Goal: Navigation & Orientation: Go to known website

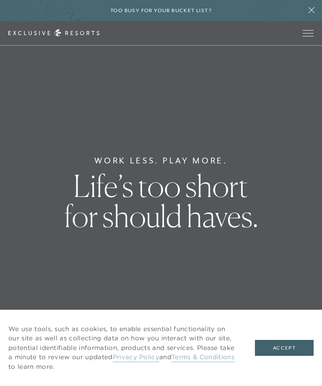
click at [289, 349] on button "Accept" at bounding box center [284, 348] width 59 height 16
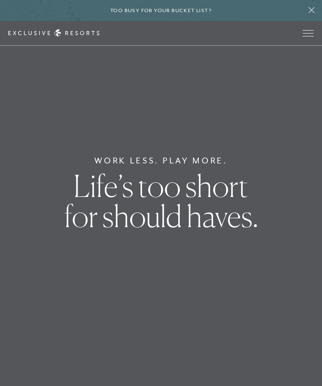
click at [313, 32] on span "Open navigation" at bounding box center [308, 33] width 11 height 6
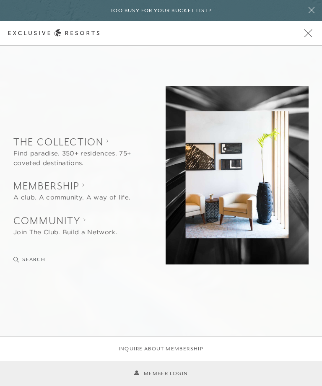
click at [177, 371] on link "Member Login" at bounding box center [161, 374] width 54 height 8
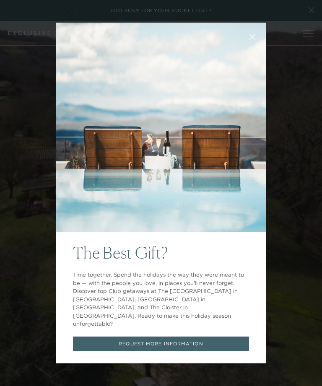
click at [305, 123] on div "The Best Gift? Time together. Spend the holidays the way they were meant to be …" at bounding box center [161, 193] width 322 height 386
click at [296, 92] on div "The Best Gift? Time together. Spend the holidays the way they were meant to be …" at bounding box center [161, 193] width 322 height 386
click at [295, 92] on div "The Best Gift? Time together. Spend the holidays the way they were meant to be …" at bounding box center [161, 193] width 322 height 386
click at [311, 61] on div "The Best Gift? Time together. Spend the holidays the way they were meant to be …" at bounding box center [161, 193] width 322 height 386
click at [254, 40] on icon at bounding box center [253, 37] width 6 height 6
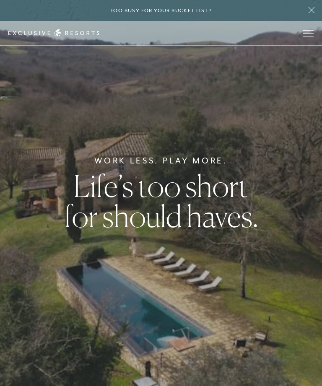
click at [314, 32] on button "Open navigation" at bounding box center [308, 33] width 11 height 6
